Goal: Task Accomplishment & Management: Use online tool/utility

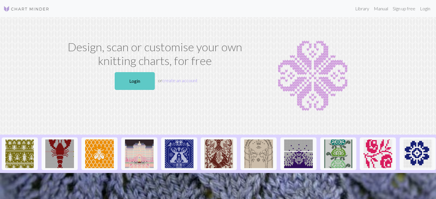
click at [129, 81] on link "Login" at bounding box center [135, 81] width 40 height 18
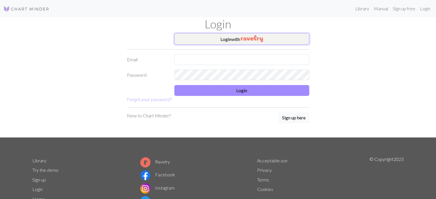
click at [223, 37] on button "Login with" at bounding box center [241, 38] width 135 height 11
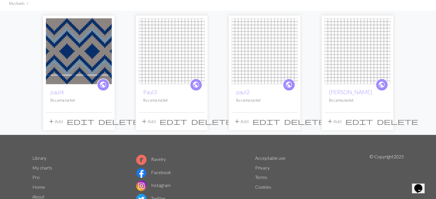
scroll to position [42, 0]
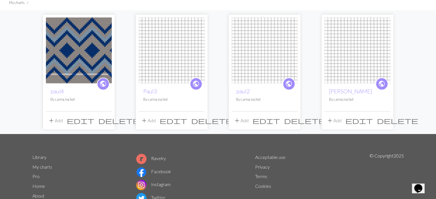
click at [84, 54] on img at bounding box center [79, 50] width 66 height 66
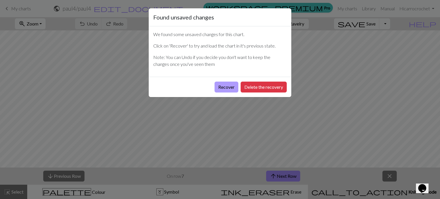
click at [215, 86] on button "Recover" at bounding box center [227, 87] width 24 height 11
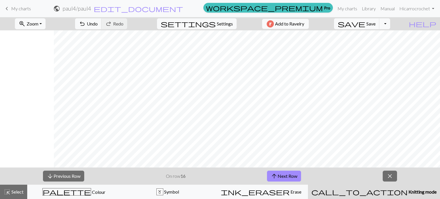
scroll to position [113, 54]
